Goal: Task Accomplishment & Management: Manage account settings

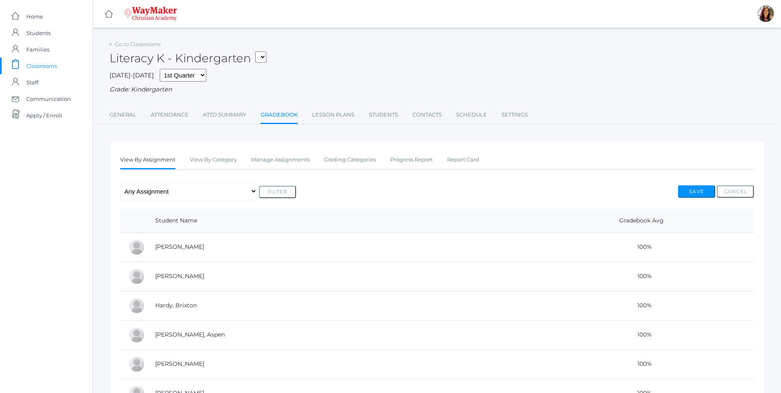
click at [279, 112] on link "Gradebook" at bounding box center [279, 116] width 37 height 18
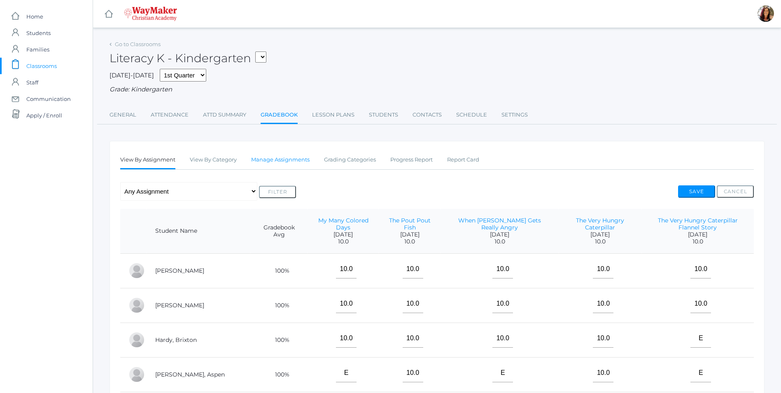
click at [280, 163] on link "Manage Assignments" at bounding box center [280, 160] width 58 height 16
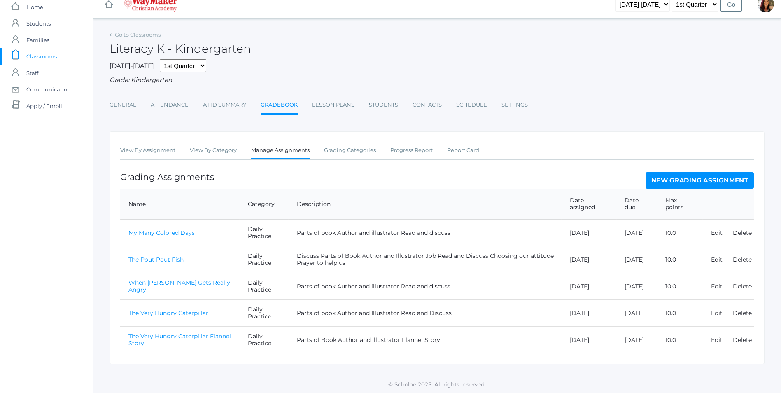
scroll to position [12, 0]
click at [701, 179] on link "New Grading Assignment" at bounding box center [700, 179] width 108 height 16
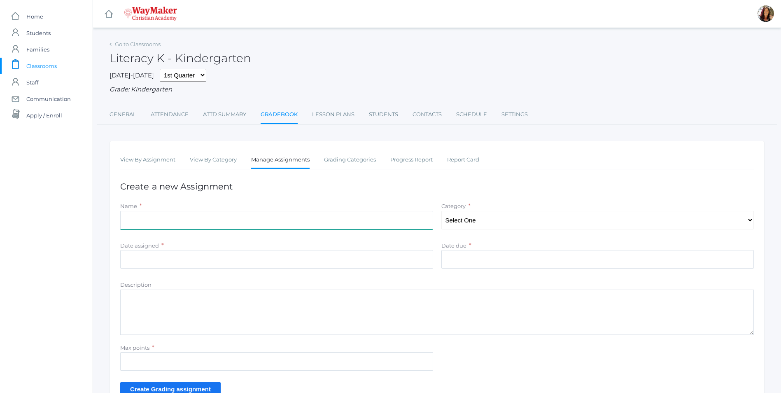
click at [143, 219] on input "Name" at bounding box center [276, 220] width 313 height 19
type input "We Don't Eat Our Classmates"
click at [751, 227] on select "Select One Daily Practice Summative Assessment" at bounding box center [597, 220] width 313 height 19
select select "1102"
click at [441, 212] on select "Select One Daily Practice Summative Assessment" at bounding box center [597, 220] width 313 height 19
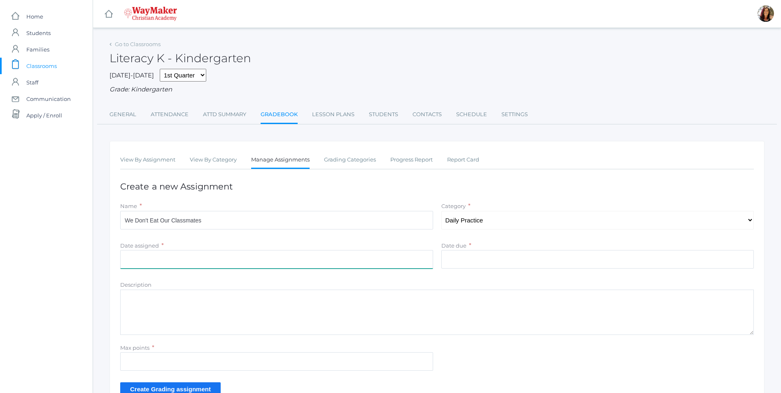
click at [130, 258] on input "Date assigned" at bounding box center [276, 259] width 313 height 19
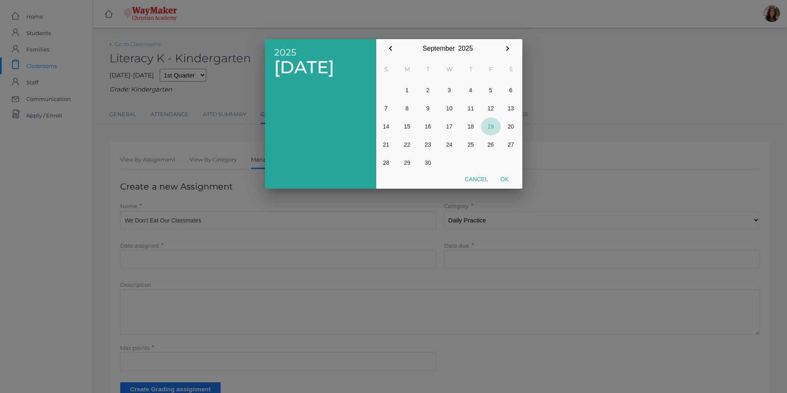
click at [489, 125] on button "19" at bounding box center [491, 126] width 20 height 18
click at [507, 180] on button "Ok" at bounding box center [505, 179] width 21 height 15
type input "[DATE]"
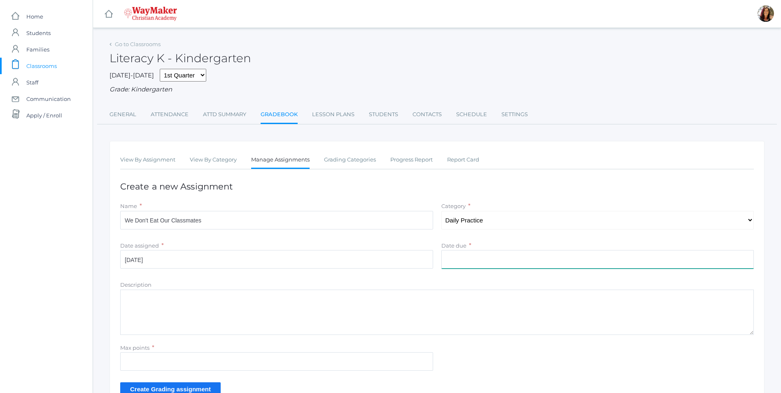
click at [520, 253] on input "Date due" at bounding box center [597, 259] width 313 height 19
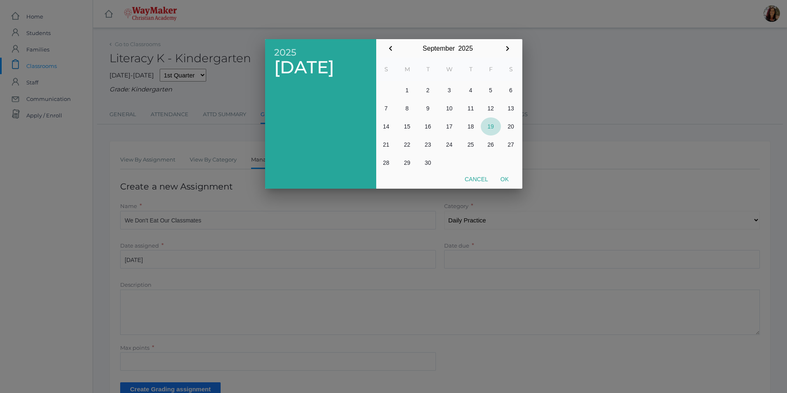
click at [488, 124] on button "19" at bounding box center [491, 126] width 20 height 18
click at [504, 182] on button "Ok" at bounding box center [505, 179] width 21 height 15
type input "[DATE]"
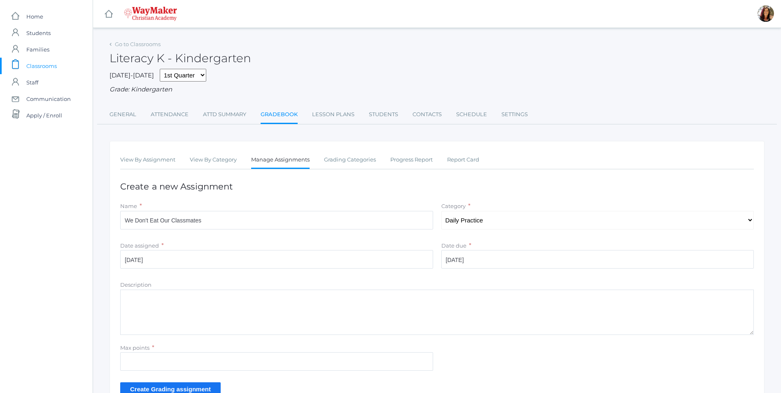
click at [172, 303] on textarea "Description" at bounding box center [437, 311] width 634 height 45
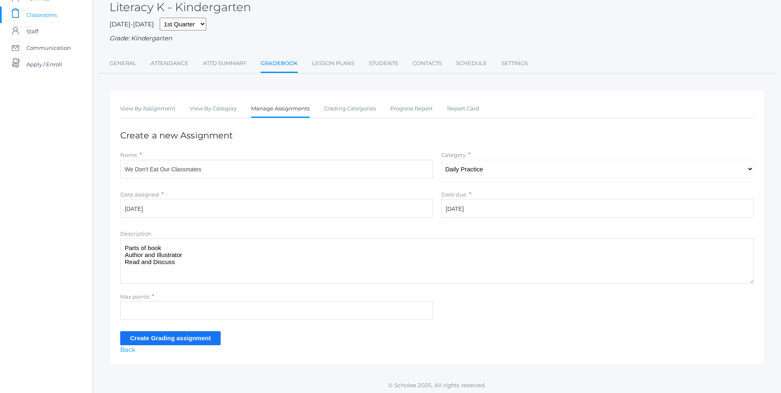
scroll to position [54, 0]
type textarea "Parts of book Author and Illustrator Read and Discuss"
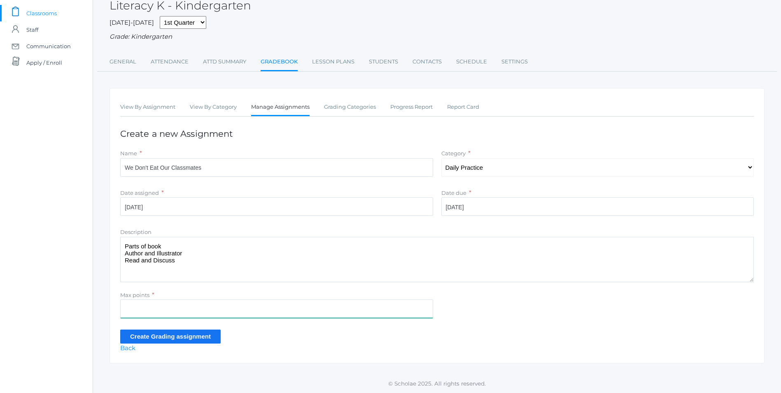
click at [142, 310] on input "Max points" at bounding box center [276, 308] width 313 height 19
type input "10"
click at [166, 337] on input "Create Grading assignment" at bounding box center [170, 336] width 100 height 14
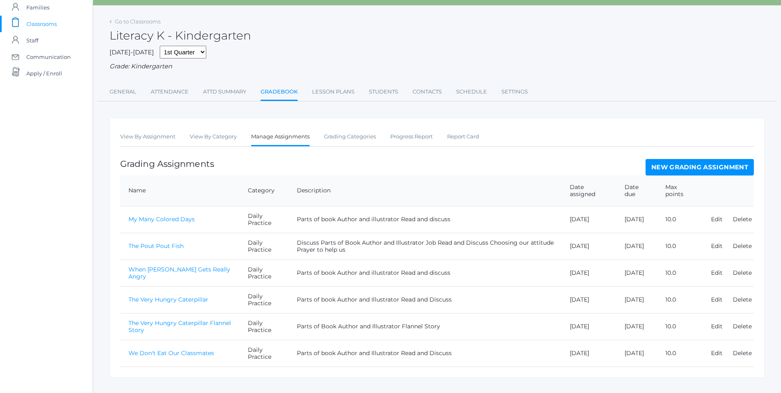
scroll to position [58, 0]
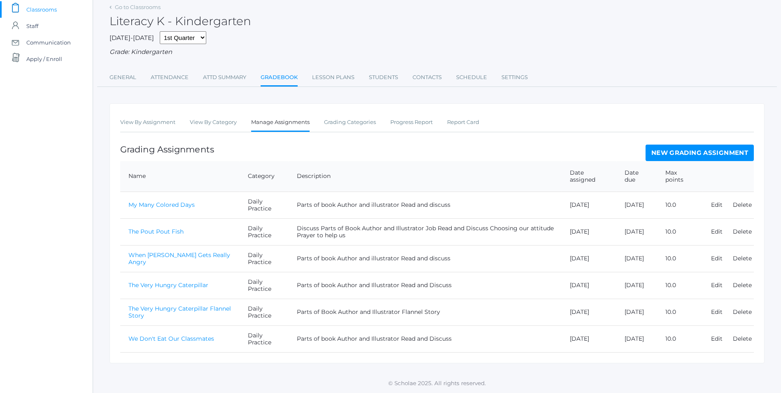
click at [150, 339] on link "We Don't Eat Our Classmates" at bounding box center [171, 338] width 86 height 7
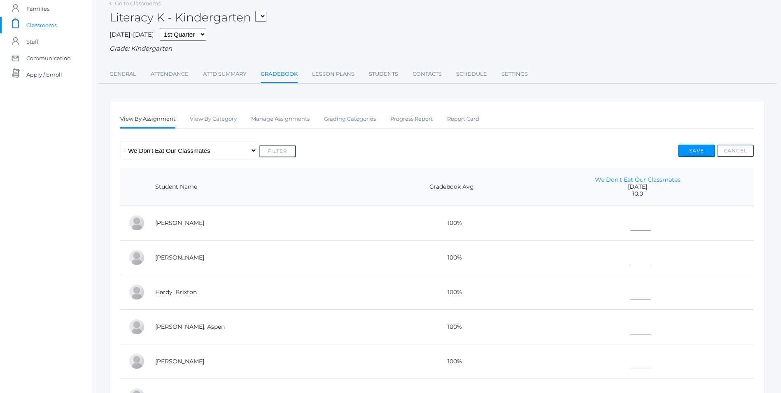
scroll to position [41, 0]
click at [630, 226] on input"] "text" at bounding box center [640, 221] width 21 height 19
type input"] "10"
click at [630, 253] on input"] "text" at bounding box center [640, 255] width 21 height 19
type input"] "10"
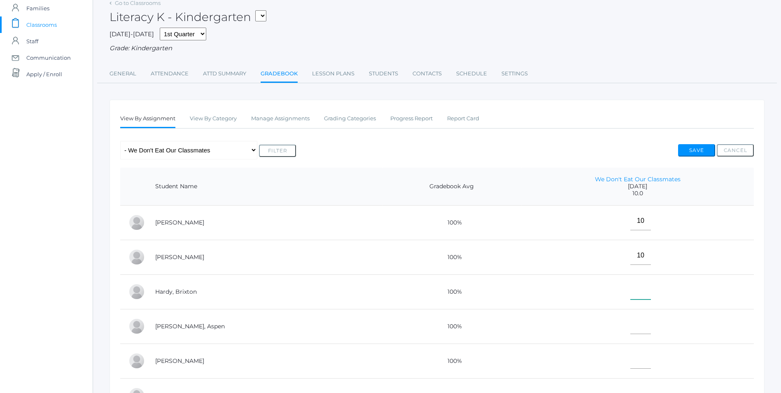
click at [630, 294] on input"] "text" at bounding box center [640, 290] width 21 height 19
type input"] "E"
click at [630, 326] on input"] "text" at bounding box center [640, 324] width 21 height 19
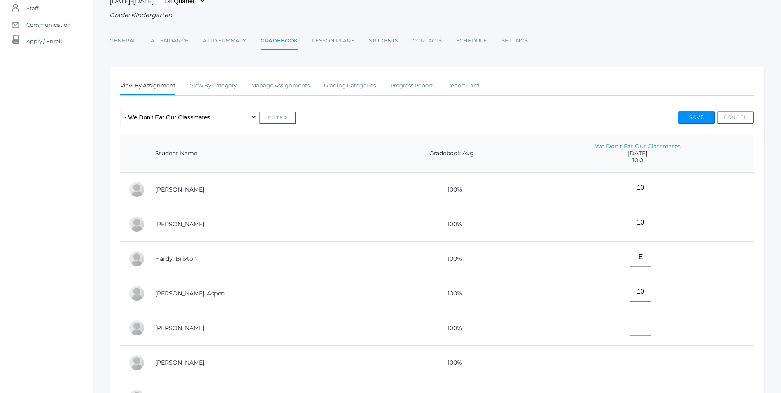
scroll to position [124, 0]
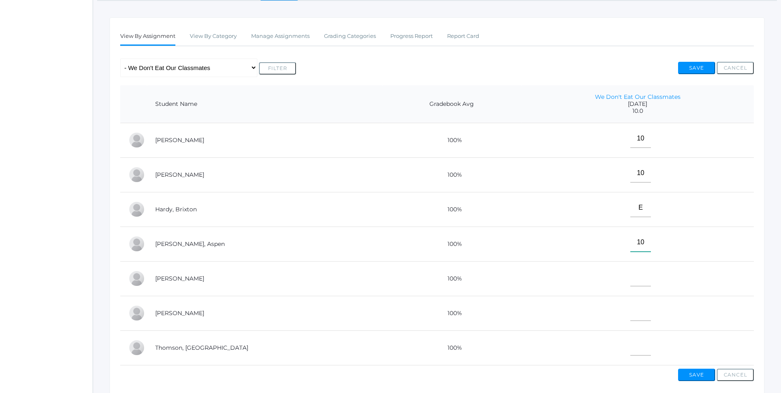
type input"] "10"
click at [630, 278] on input"] "text" at bounding box center [640, 277] width 21 height 19
type input"] "E"
click at [603, 324] on td at bounding box center [637, 313] width 233 height 35
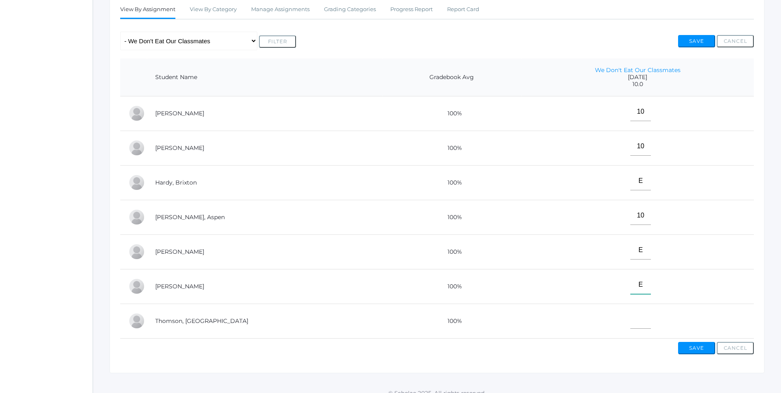
scroll to position [165, 0]
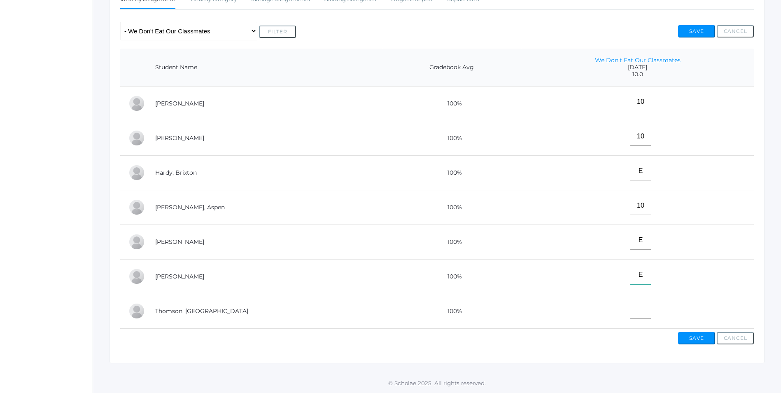
type input"] "E"
click at [630, 309] on input"] "text" at bounding box center [640, 309] width 21 height 19
type input"] "10"
click at [700, 342] on button "Save" at bounding box center [696, 338] width 37 height 12
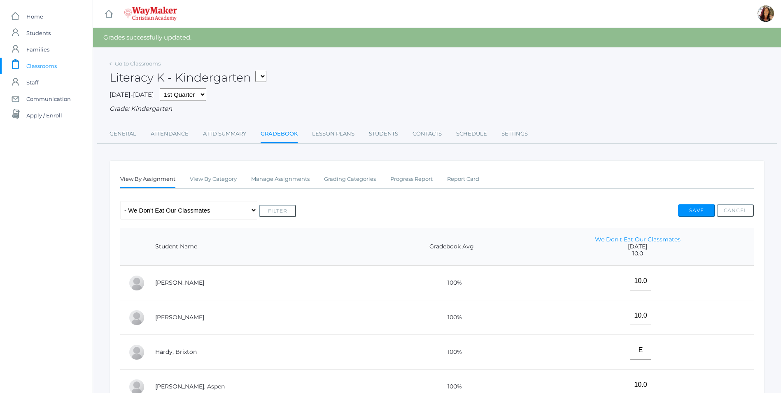
click at [266, 75] on select "KINDER - Small Group Reading & Writing K Kindergarten KINDER - Math K Kindergar…" at bounding box center [260, 76] width 11 height 11
select select "2556"
click at [258, 71] on select "KINDER - Small Group Reading & Writing K Kindergarten KINDER - Math K Kindergar…" at bounding box center [260, 76] width 11 height 11
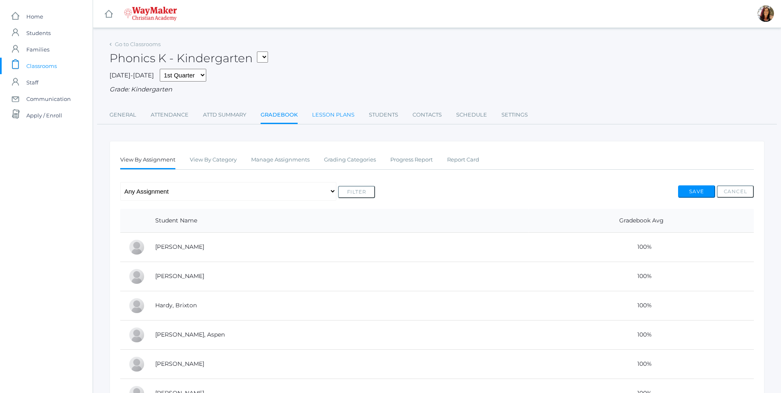
click at [329, 114] on link "Lesson Plans" at bounding box center [333, 115] width 42 height 16
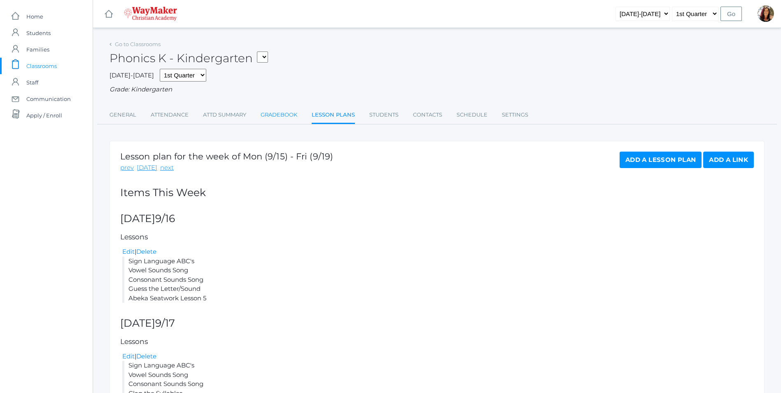
click at [294, 117] on link "Gradebook" at bounding box center [279, 115] width 37 height 16
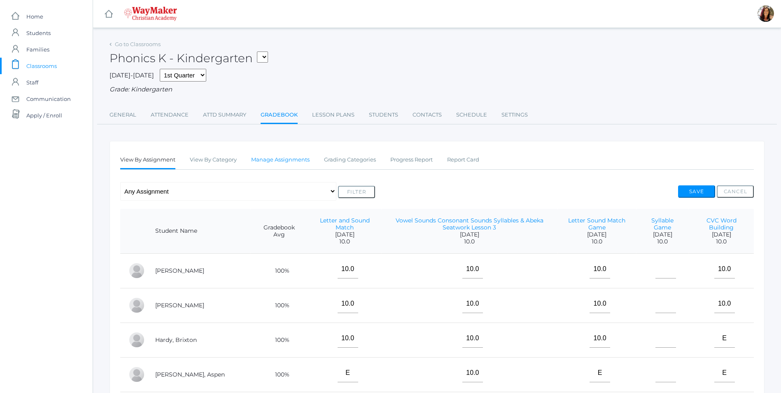
click at [298, 162] on link "Manage Assignments" at bounding box center [280, 160] width 58 height 16
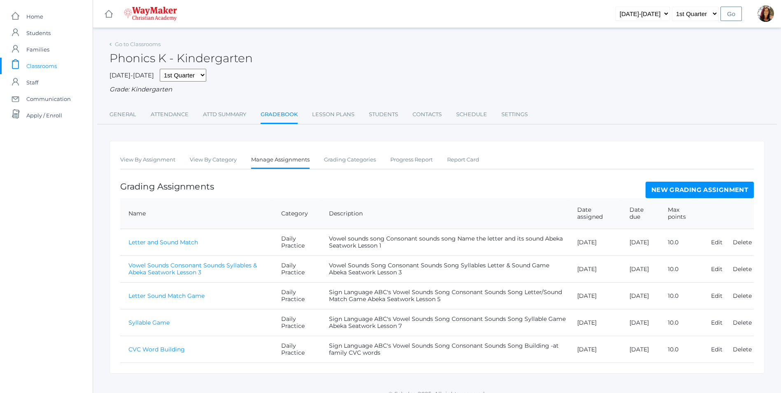
click at [706, 191] on link "New Grading Assignment" at bounding box center [700, 190] width 108 height 16
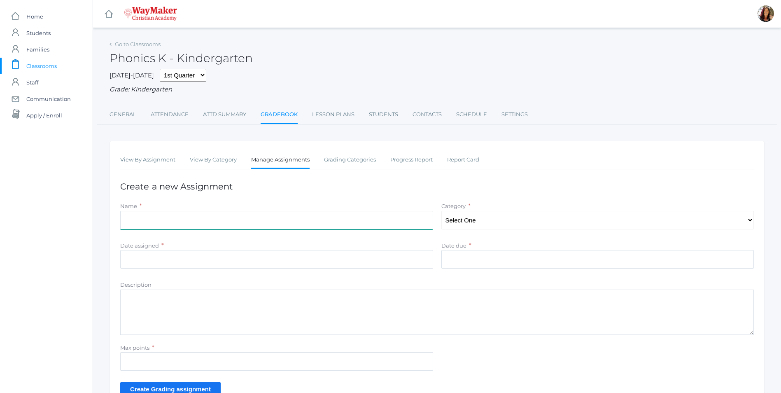
click at [180, 216] on input "Name" at bounding box center [276, 220] width 313 height 19
type input "Building Magnetic CVC Words & Abeka Seatwork Lesson 9"
click at [744, 222] on select "Select One Daily Practice Summative Assessment" at bounding box center [597, 220] width 313 height 19
select select "1104"
click at [441, 212] on select "Select One Daily Practice Summative Assessment" at bounding box center [597, 220] width 313 height 19
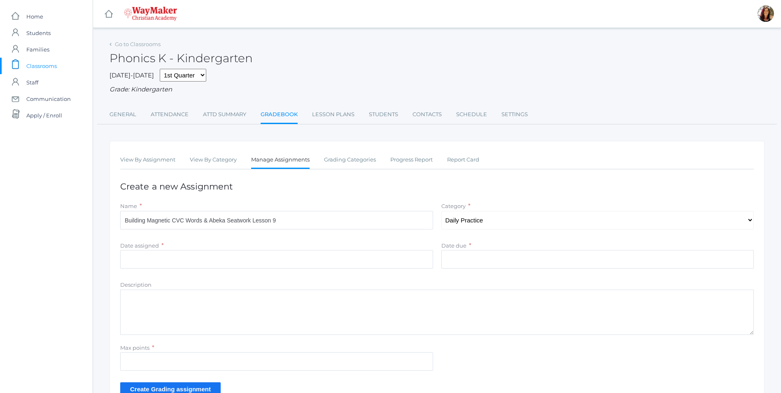
click at [194, 271] on div "Date assigned * Cancel Ok" at bounding box center [276, 256] width 321 height 31
click at [192, 263] on input "Date assigned" at bounding box center [276, 259] width 313 height 19
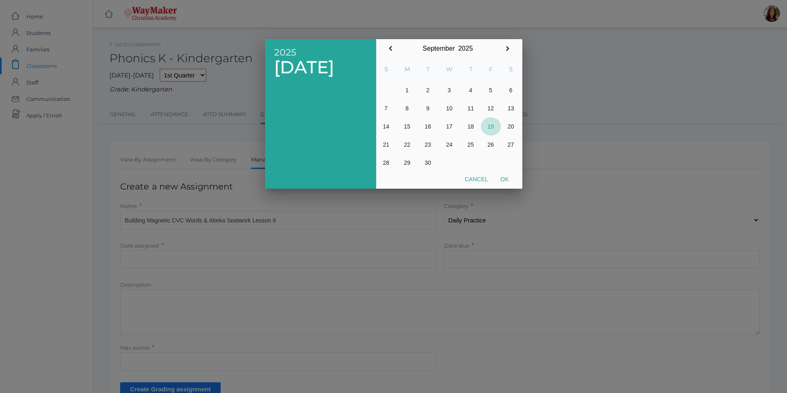
click at [485, 130] on button "19" at bounding box center [491, 126] width 20 height 18
click at [505, 179] on button "Ok" at bounding box center [505, 179] width 21 height 15
type input "2025-09-19"
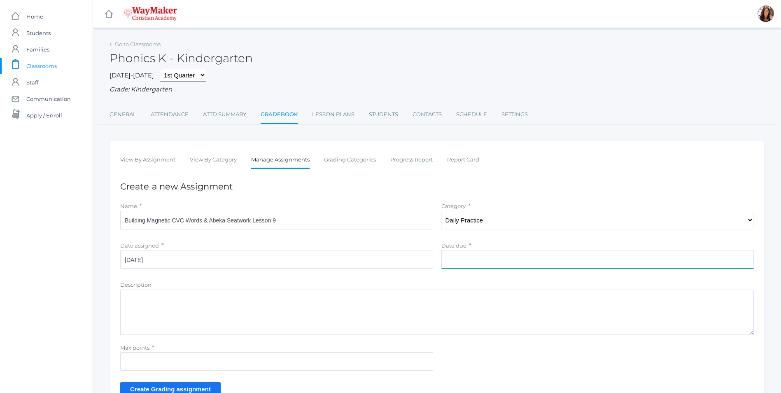
click at [497, 262] on input "Date due" at bounding box center [597, 259] width 313 height 19
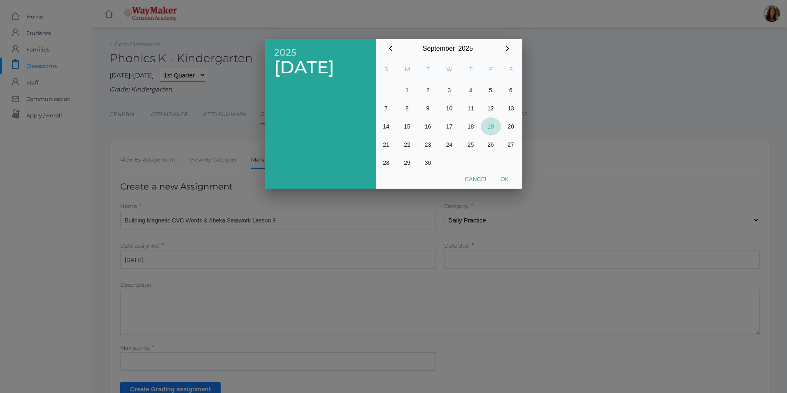
click at [495, 128] on button "19" at bounding box center [491, 126] width 20 height 18
click at [507, 181] on button "Ok" at bounding box center [505, 179] width 21 height 15
type input "2025-09-19"
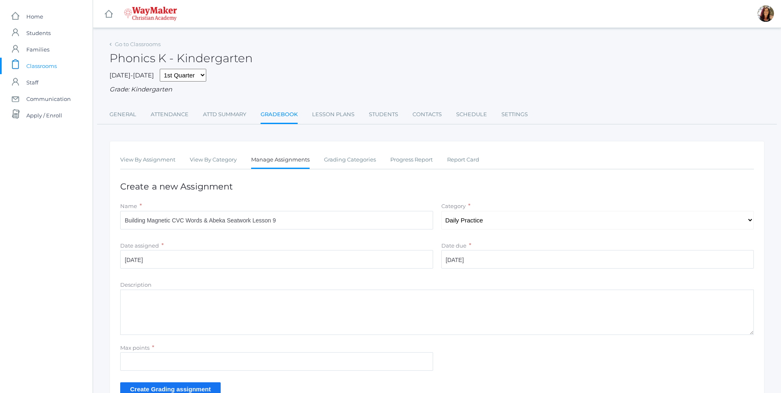
click at [133, 307] on textarea "Description" at bounding box center [437, 311] width 634 height 45
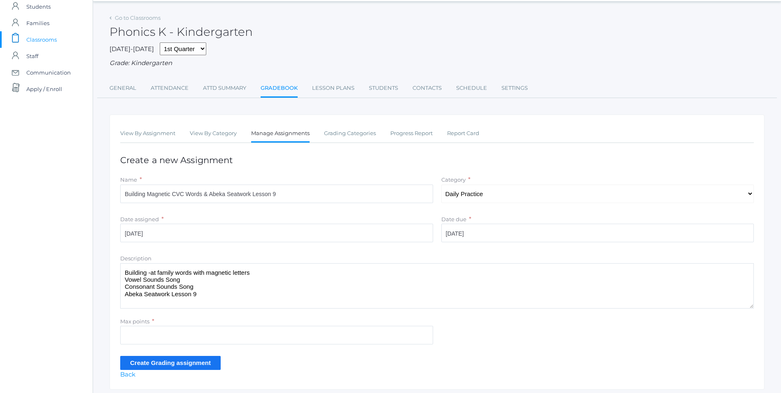
scroll to position [54, 0]
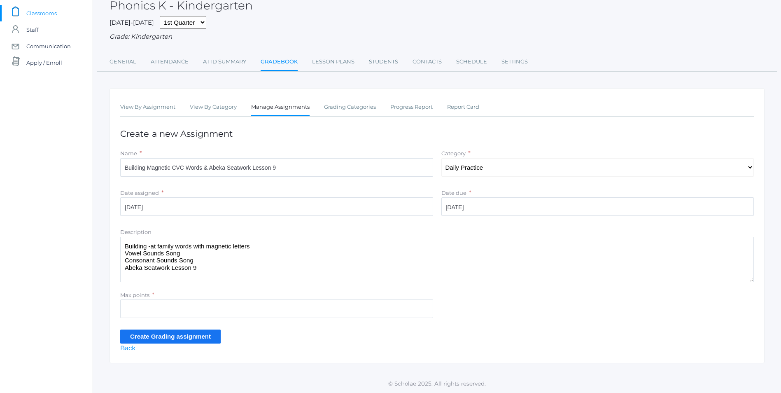
type textarea "Building -at family words with magnetic letters Vowel Sounds Song Consonant Sou…"
click at [135, 315] on input "Max points" at bounding box center [276, 308] width 313 height 19
type input "10"
click at [159, 338] on input "Create Grading assignment" at bounding box center [170, 336] width 100 height 14
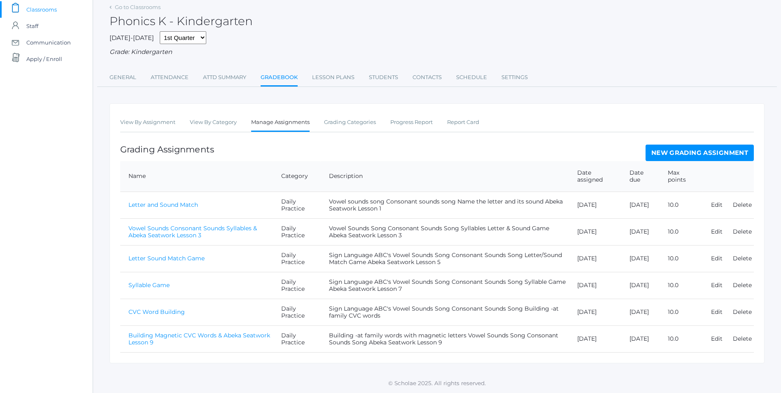
scroll to position [58, 0]
click at [195, 335] on link "Building Magnetic CVC Words & Abeka Seatwork Lesson 9" at bounding box center [199, 338] width 142 height 14
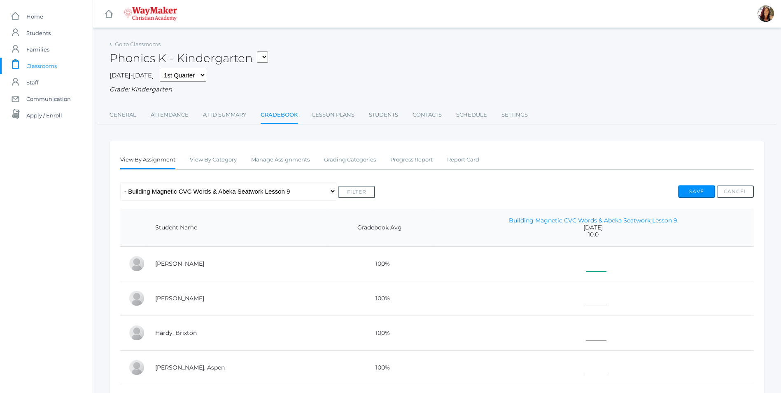
click at [586, 265] on input"] "text" at bounding box center [596, 262] width 21 height 19
type input"] "10"
click at [586, 298] on input"] "text" at bounding box center [596, 296] width 21 height 19
type input"] "10"
click at [586, 338] on input"] "text" at bounding box center [596, 331] width 21 height 19
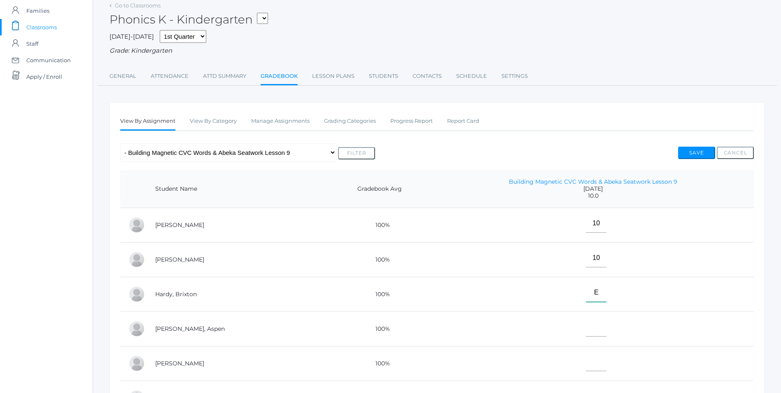
scroll to position [82, 0]
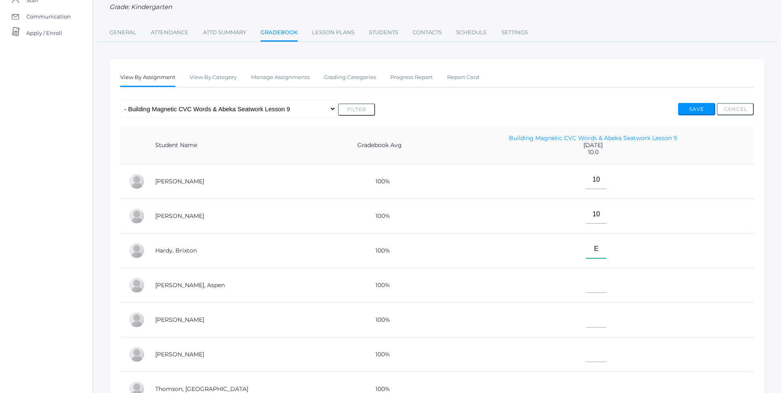
type input"] "E"
click at [586, 287] on input"] "text" at bounding box center [596, 283] width 21 height 19
type input"] "10"
click at [586, 326] on input"] "text" at bounding box center [596, 318] width 21 height 19
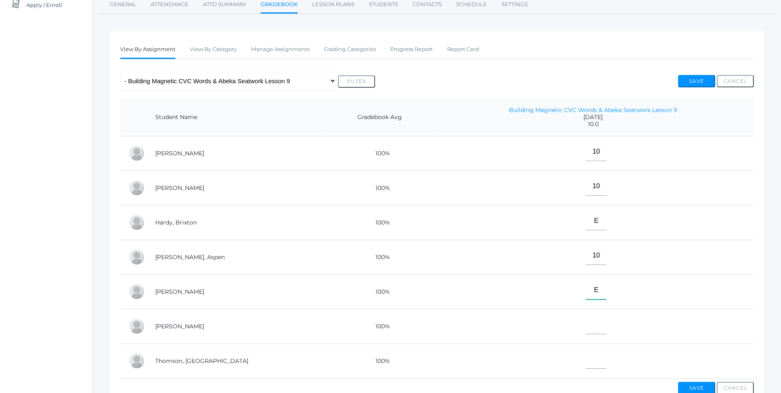
scroll to position [124, 0]
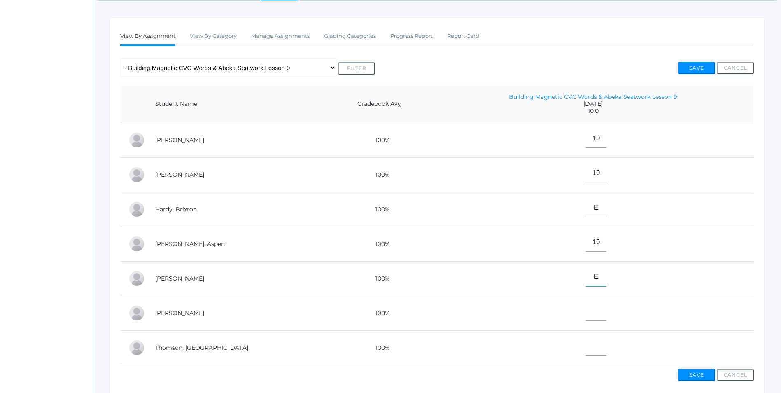
type input"] "E"
click at [586, 316] on input"] "text" at bounding box center [596, 311] width 21 height 19
type input"] "E"
click at [586, 353] on input"] "text" at bounding box center [596, 346] width 21 height 19
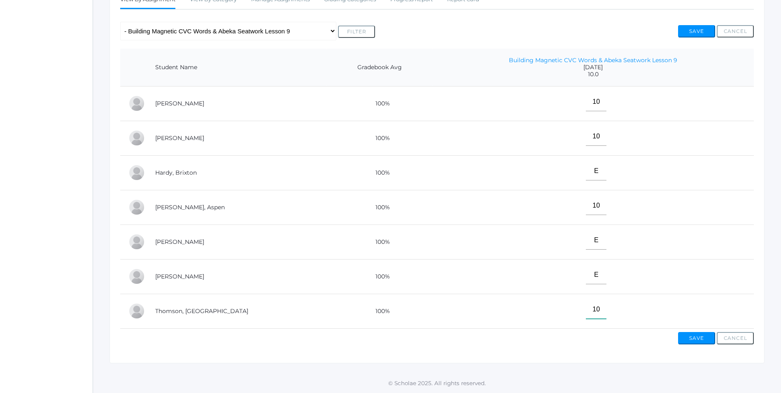
scroll to position [168, 0]
type input"] "10"
click at [704, 335] on button "Save" at bounding box center [696, 338] width 37 height 12
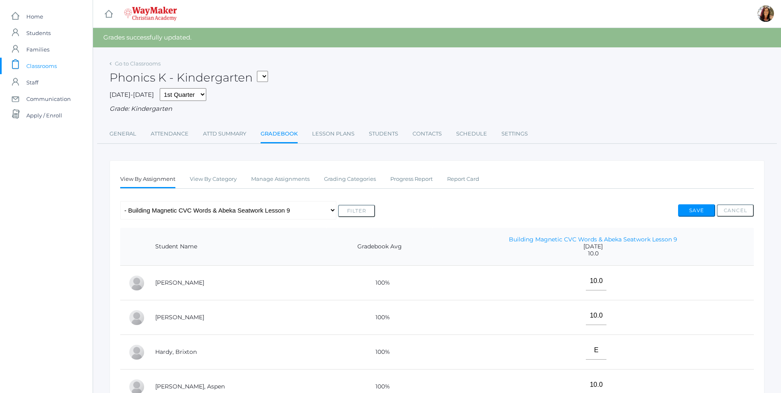
click at [268, 78] on select "KINDER - Small Group Reading & Writing K Kindergarten KINDER - Math K Kindergar…" at bounding box center [262, 76] width 11 height 11
select select "2557"
click at [260, 71] on select "KINDER - Small Group Reading & Writing K Kindergarten KINDER - Math K Kindergar…" at bounding box center [262, 76] width 11 height 11
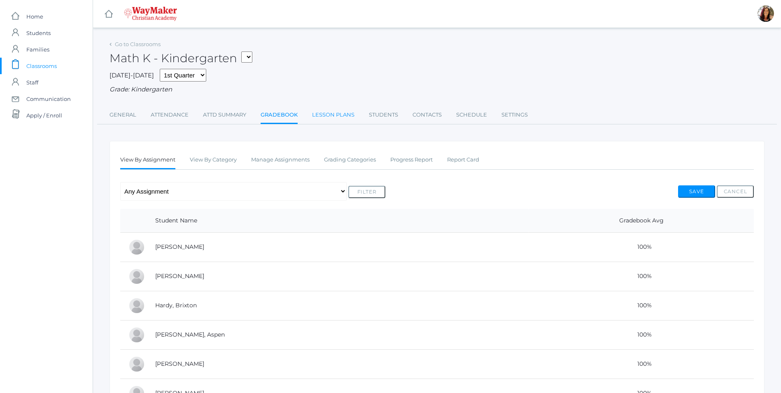
click at [343, 117] on link "Lesson Plans" at bounding box center [333, 115] width 42 height 16
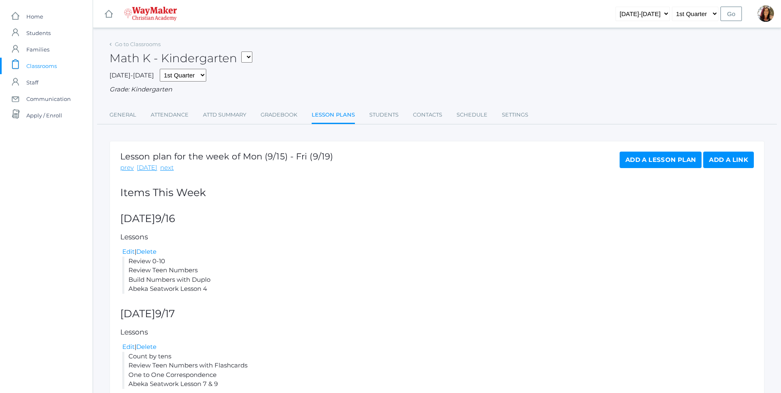
scroll to position [233, 0]
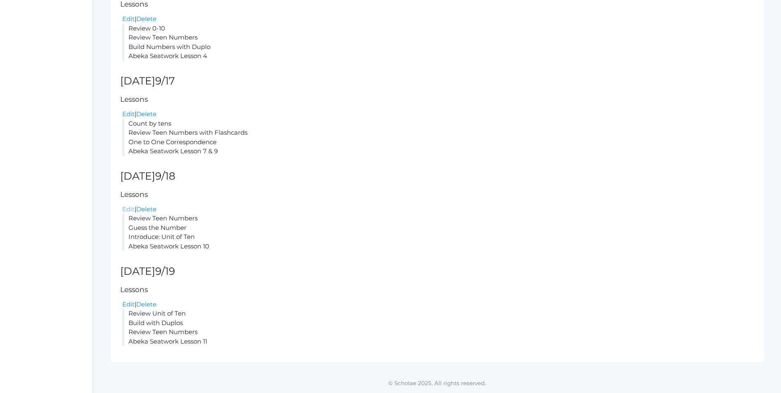
click at [125, 210] on link "Edit" at bounding box center [128, 209] width 12 height 8
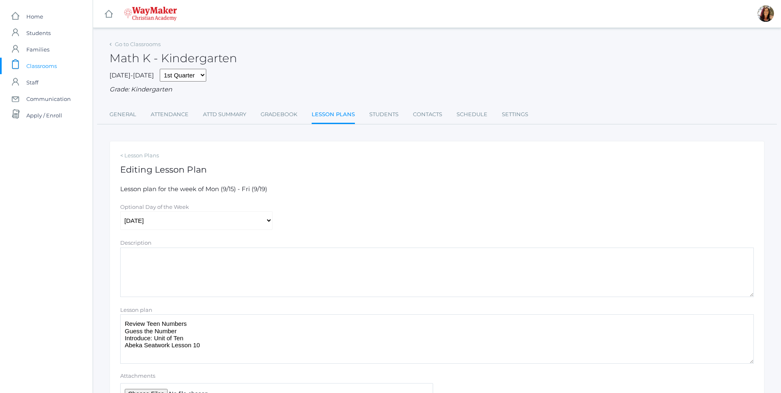
click at [209, 348] on textarea "Review Teen Numbers Guess the Number Introduce: Unit of Ten Abeka Seatwork Less…" at bounding box center [437, 338] width 634 height 49
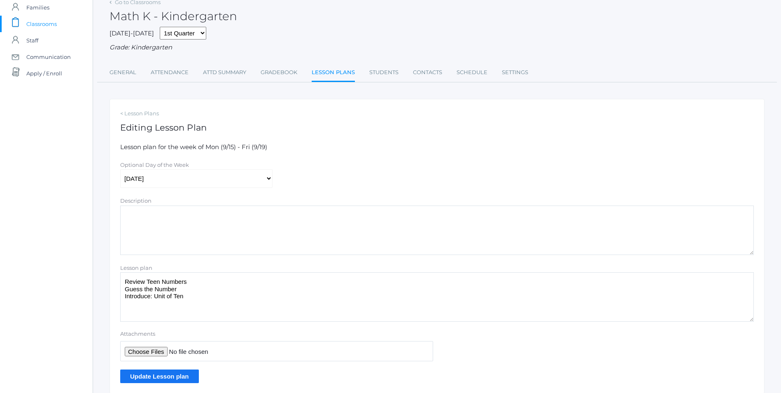
scroll to position [74, 0]
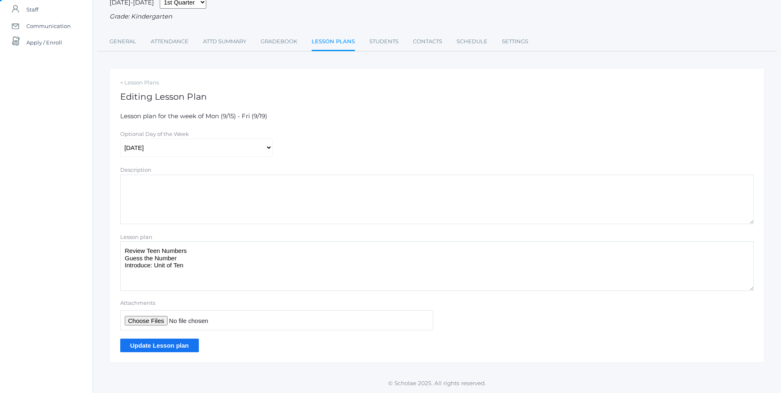
type textarea "Review Teen Numbers Guess the Number Introduce: Unit of Ten"
click at [150, 348] on input "Update Lesson plan" at bounding box center [159, 345] width 79 height 14
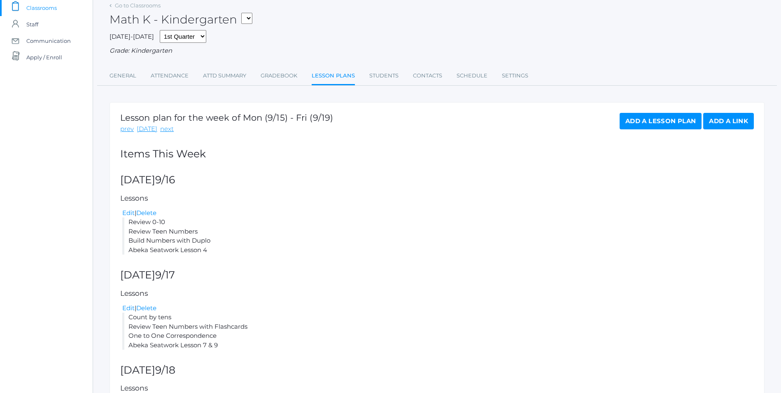
scroll to position [243, 0]
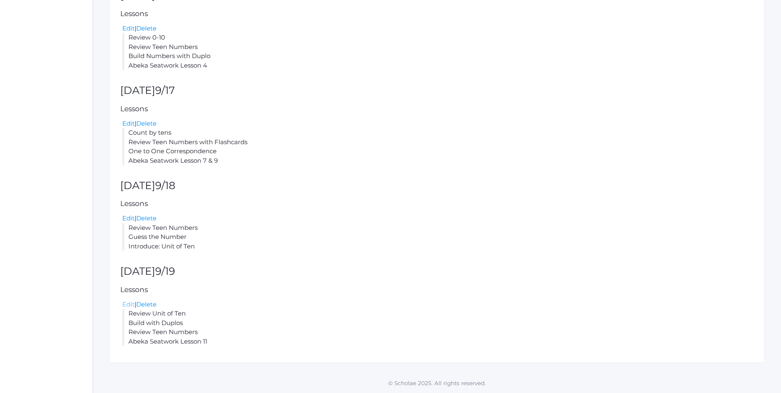
click at [132, 304] on link "Edit" at bounding box center [128, 304] width 12 height 8
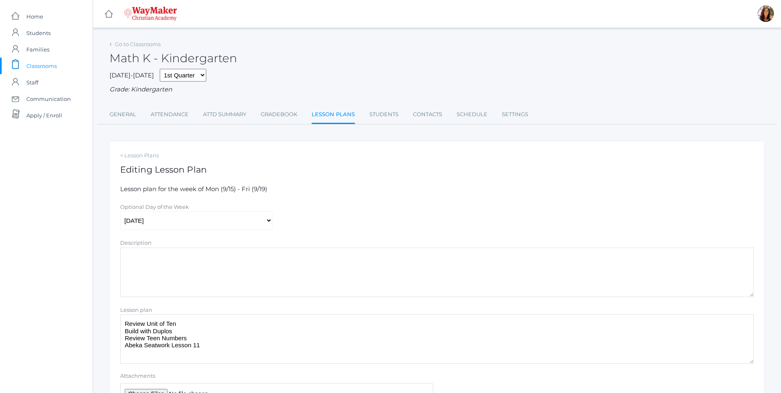
click at [195, 345] on textarea "Review Unit of Ten Build with Duplos Review Teen Numbers Abeka Seatwork Lesson …" at bounding box center [437, 338] width 634 height 49
click at [197, 348] on textarea "Review Unit of Ten Build with Duplos Review Teen Numbers Abeka Seatwork Lesson …" at bounding box center [437, 338] width 634 height 49
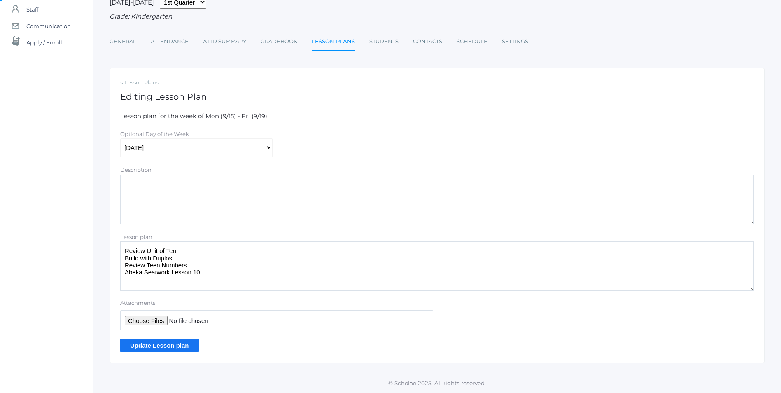
type textarea "Review Unit of Ten Build with Duplos Review Teen Numbers Abeka Seatwork Lesson …"
click at [174, 343] on input "Update Lesson plan" at bounding box center [159, 345] width 79 height 14
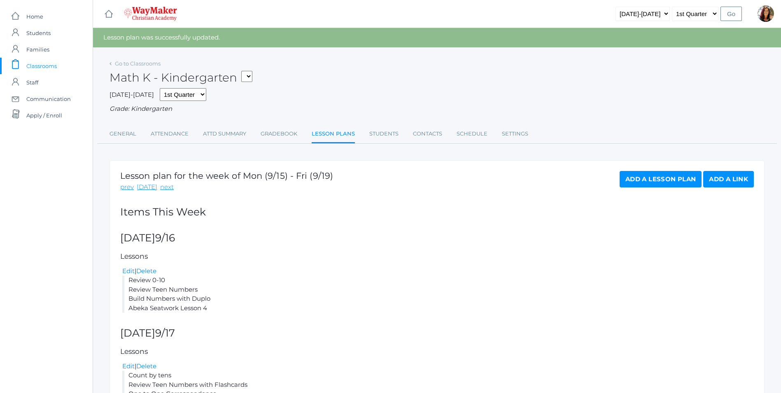
click at [48, 68] on span "Classrooms" at bounding box center [41, 66] width 30 height 16
